Goal: Task Accomplishment & Management: Manage account settings

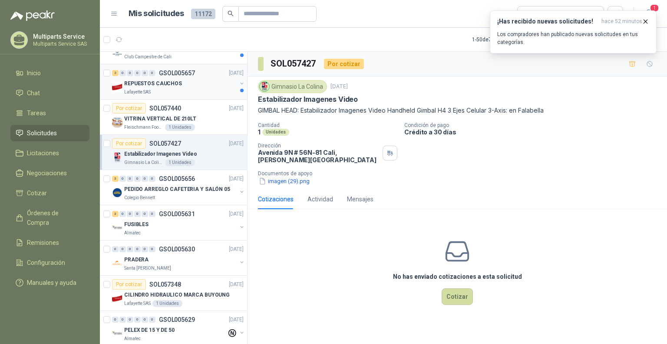
click at [207, 74] on div "2 0 0 0 0 0 GSOL005657 [DATE]" at bounding box center [178, 73] width 133 height 10
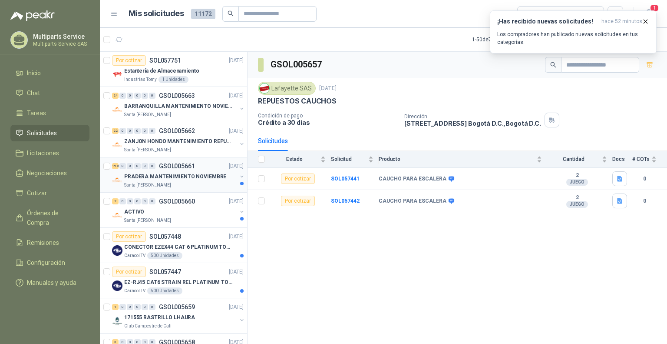
click at [189, 177] on p "PRADERA MANTENIMIENTO NOVIEMBRE" at bounding box center [175, 177] width 102 height 8
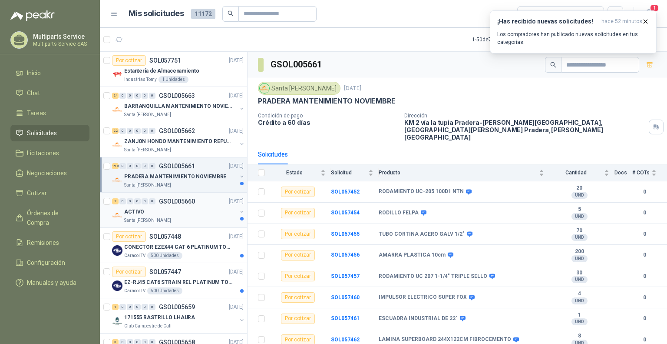
click at [200, 216] on div "ACTIVO" at bounding box center [180, 211] width 113 height 10
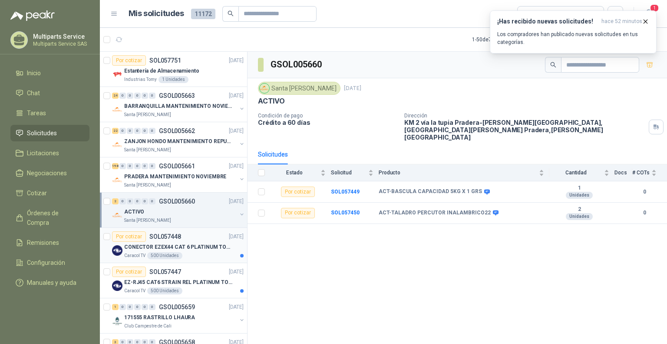
click at [194, 249] on p "CONECTOR EZEX44 CAT 6 PLATINUM TOOLS" at bounding box center [178, 247] width 108 height 8
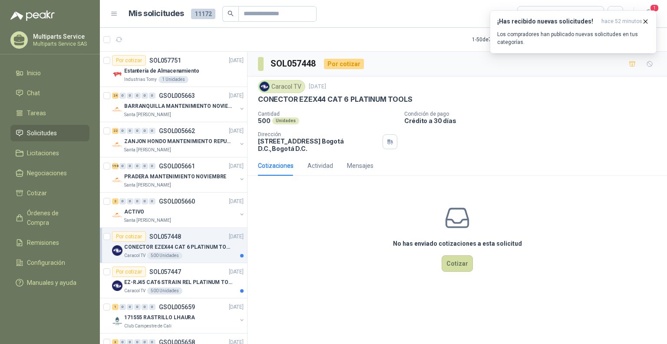
scroll to position [43, 0]
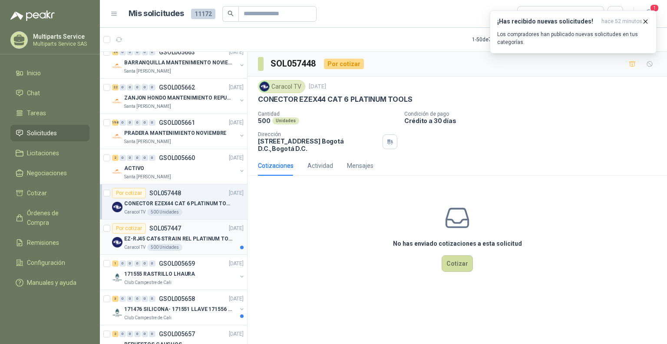
click at [199, 230] on div "Por cotizar SOL057447 [DATE]" at bounding box center [178, 228] width 132 height 10
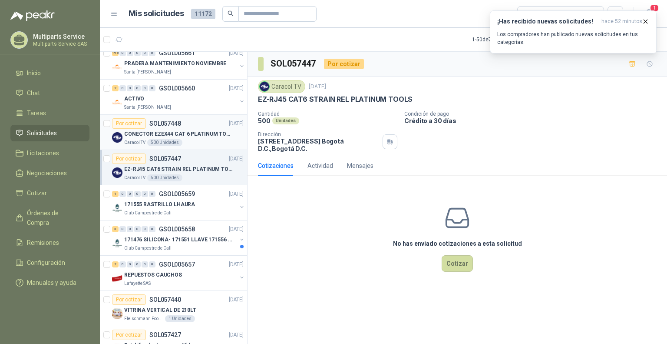
scroll to position [261, 0]
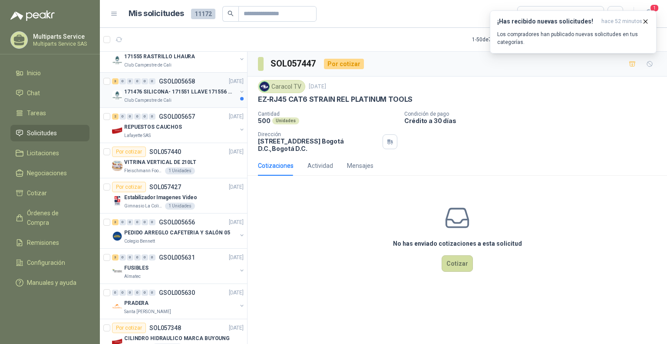
click at [183, 84] on div "3 0 0 0 0 0 GSOL005658 [DATE]" at bounding box center [178, 81] width 133 height 10
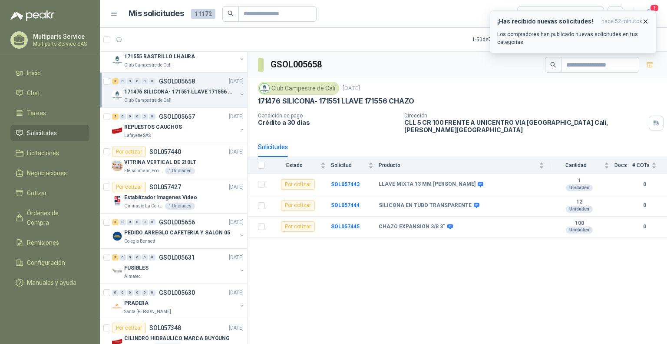
click at [645, 20] on icon "button" at bounding box center [645, 21] width 7 height 7
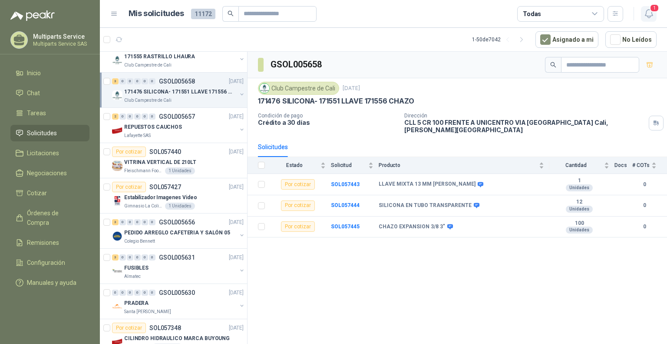
click at [650, 18] on icon "button" at bounding box center [649, 13] width 11 height 11
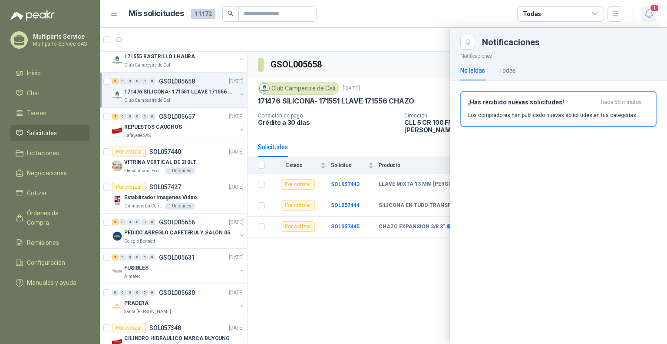
click at [651, 18] on icon "button" at bounding box center [649, 13] width 11 height 11
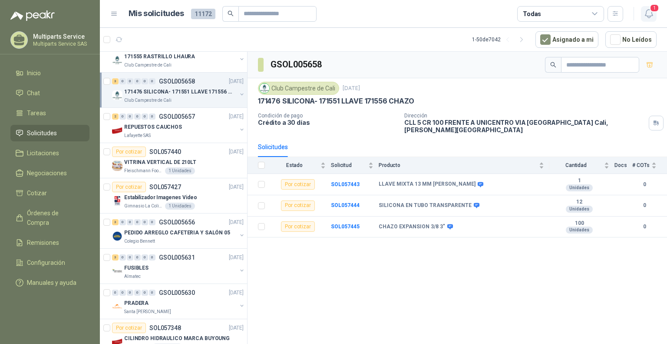
click at [651, 18] on icon "button" at bounding box center [649, 13] width 11 height 11
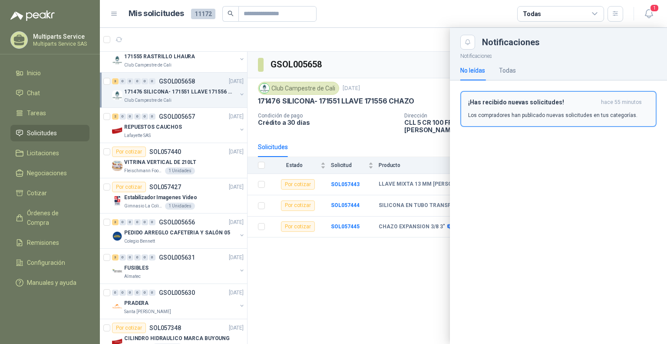
click at [586, 110] on div "¡Has recibido nuevas solicitudes! hace 55 minutos Los compradores han publicado…" at bounding box center [558, 109] width 181 height 20
